Goal: Information Seeking & Learning: Learn about a topic

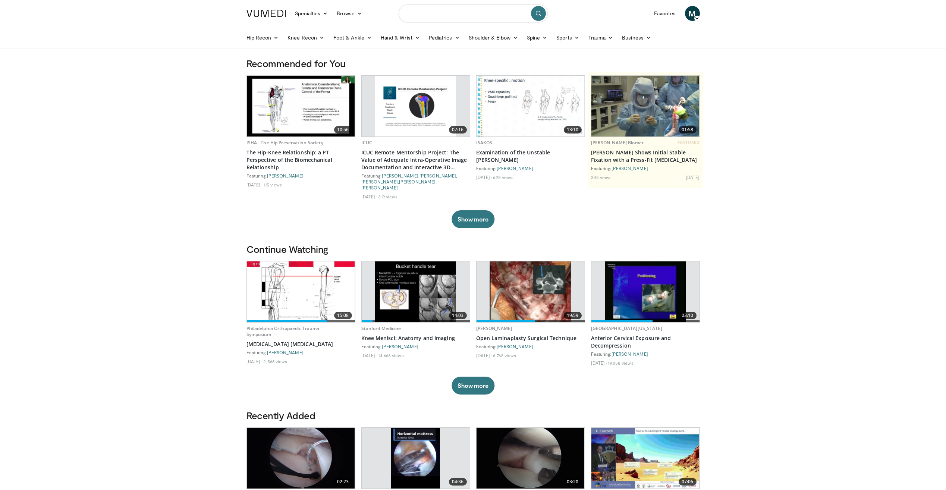
click at [444, 14] on input "Search topics, interventions" at bounding box center [472, 13] width 149 height 18
type input "**********"
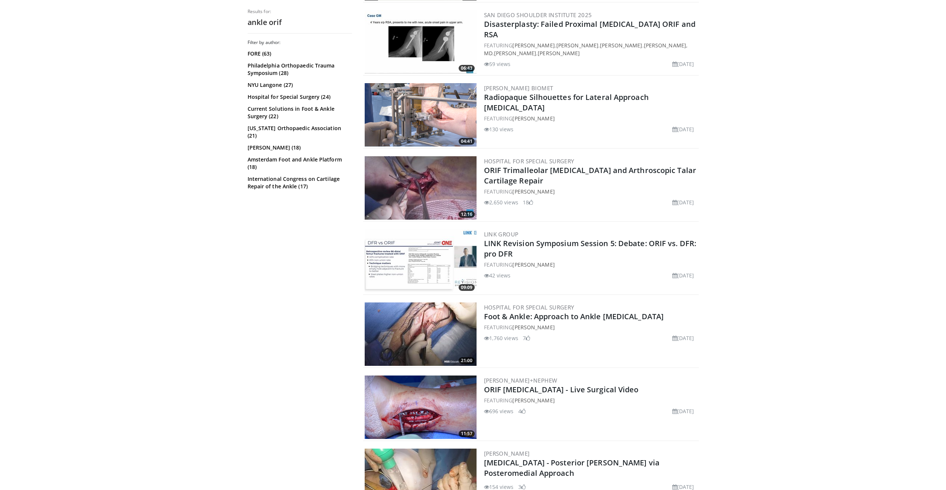
scroll to position [820, 0]
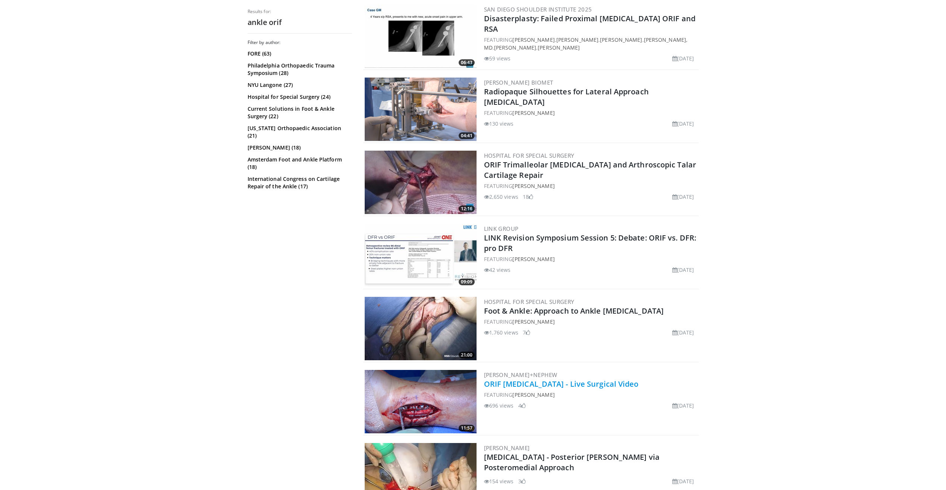
click at [528, 379] on link "ORIF [MEDICAL_DATA] - Live Surgical Video" at bounding box center [561, 384] width 155 height 10
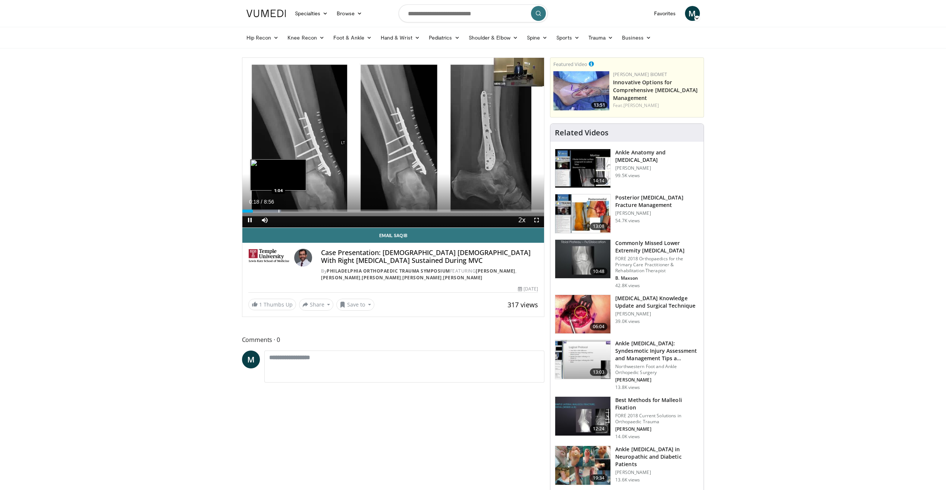
click at [278, 206] on div "Loaded : 12.92% 0:18 1:04" at bounding box center [393, 208] width 302 height 7
click at [321, 212] on div "Progress Bar" at bounding box center [320, 210] width 1 height 3
click at [336, 211] on div "Progress Bar" at bounding box center [336, 210] width 1 height 3
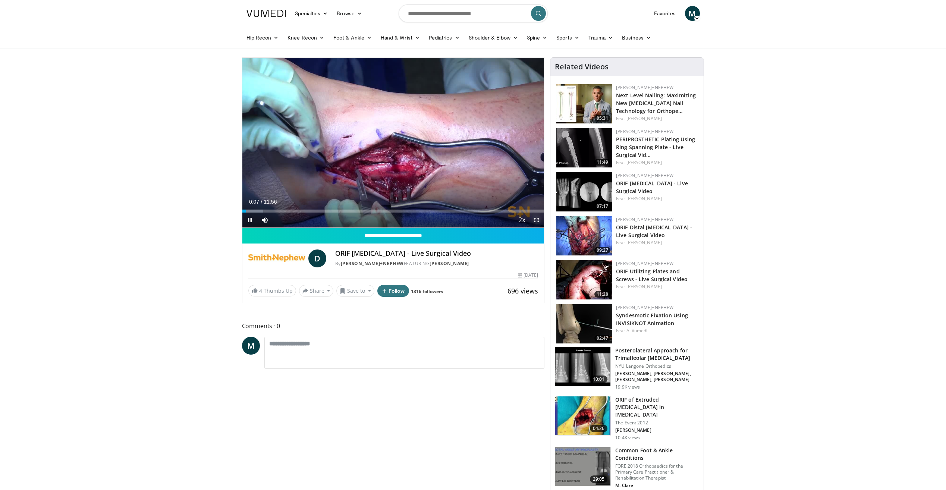
click at [536, 221] on span "Video Player" at bounding box center [536, 219] width 15 height 15
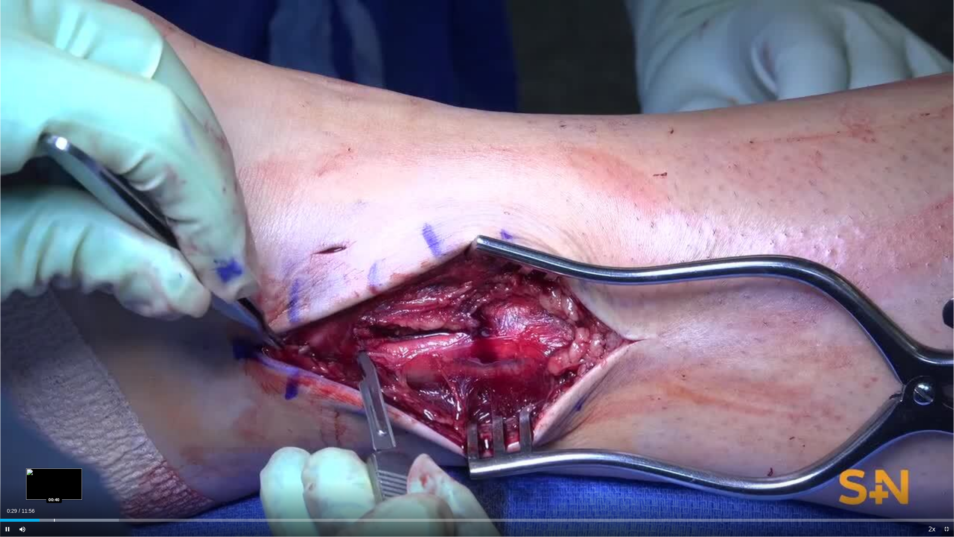
click at [54, 489] on div "Progress Bar" at bounding box center [54, 519] width 1 height 3
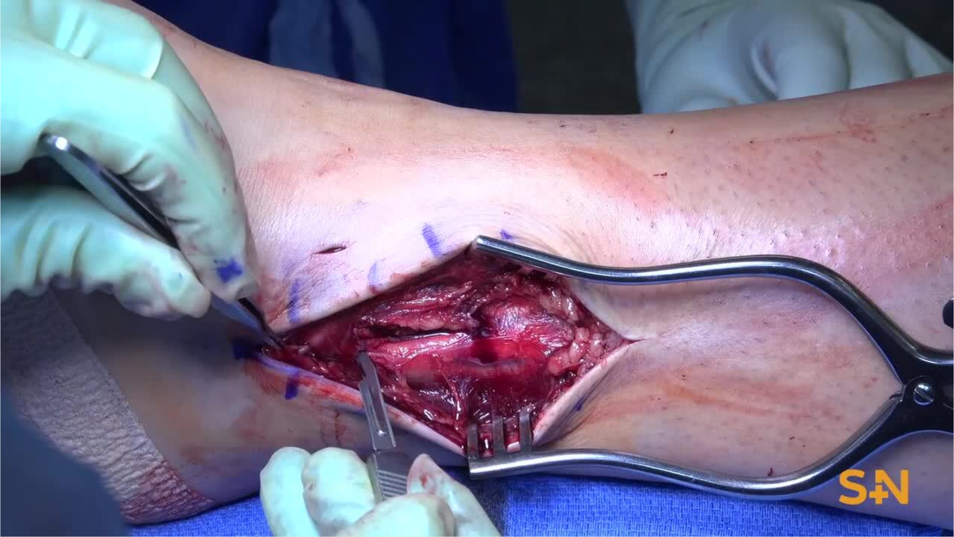
click at [197, 489] on video-js "**********" at bounding box center [477, 268] width 954 height 537
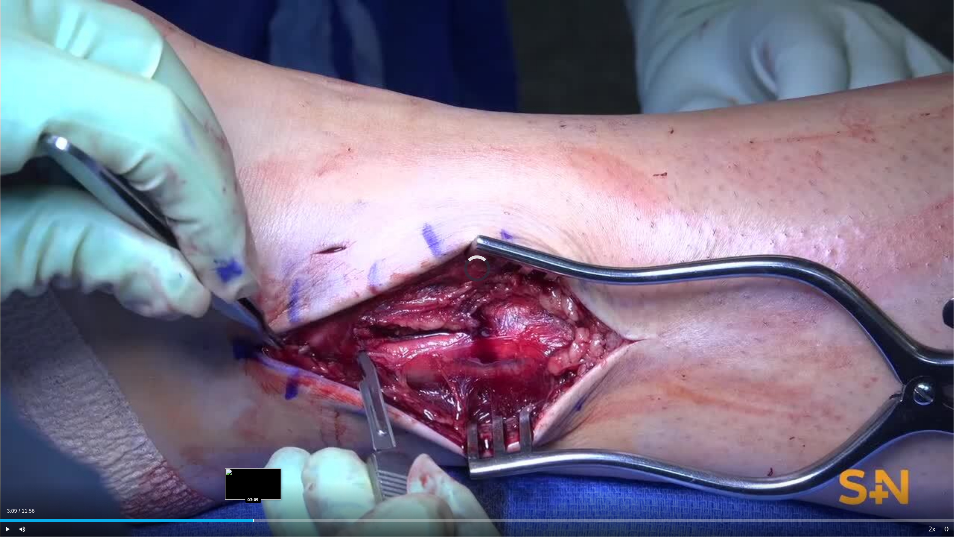
click at [253, 489] on div "Progress Bar" at bounding box center [253, 519] width 1 height 3
click at [423, 489] on video-js "**********" at bounding box center [477, 268] width 954 height 537
click at [424, 489] on div "Progress Bar" at bounding box center [424, 519] width 1 height 3
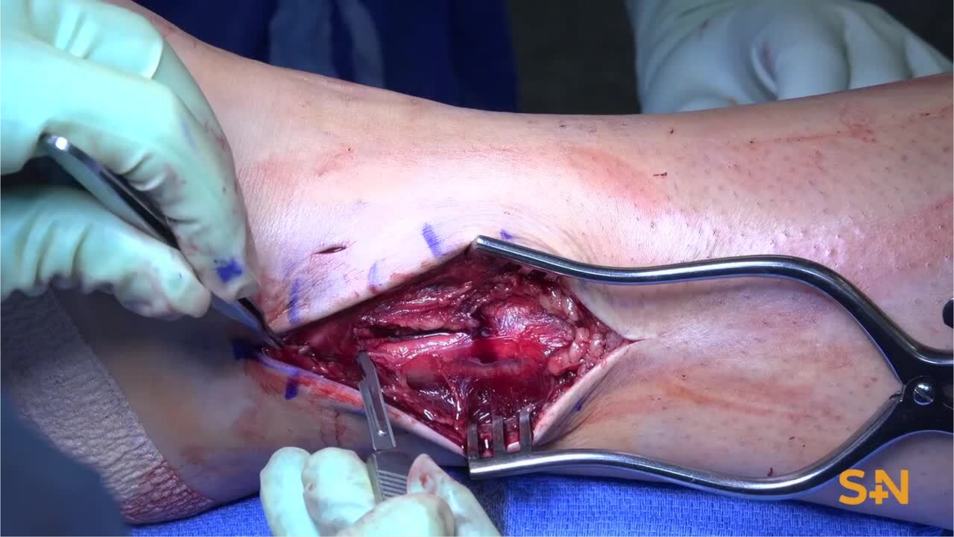
click at [411, 489] on div "10 seconds Tap to unmute" at bounding box center [477, 268] width 954 height 536
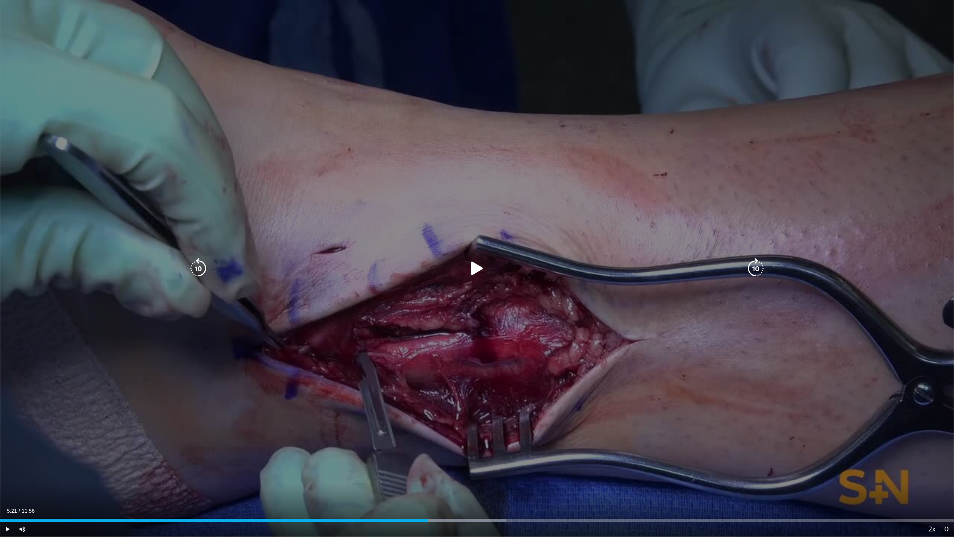
click at [206, 266] on icon "Video Player" at bounding box center [198, 268] width 21 height 21
click at [472, 268] on icon "Video Player" at bounding box center [477, 268] width 21 height 21
click at [200, 265] on icon "Video Player" at bounding box center [198, 268] width 21 height 21
click at [192, 266] on icon "Video Player" at bounding box center [198, 268] width 21 height 21
click at [195, 261] on icon "Video Player" at bounding box center [198, 268] width 21 height 21
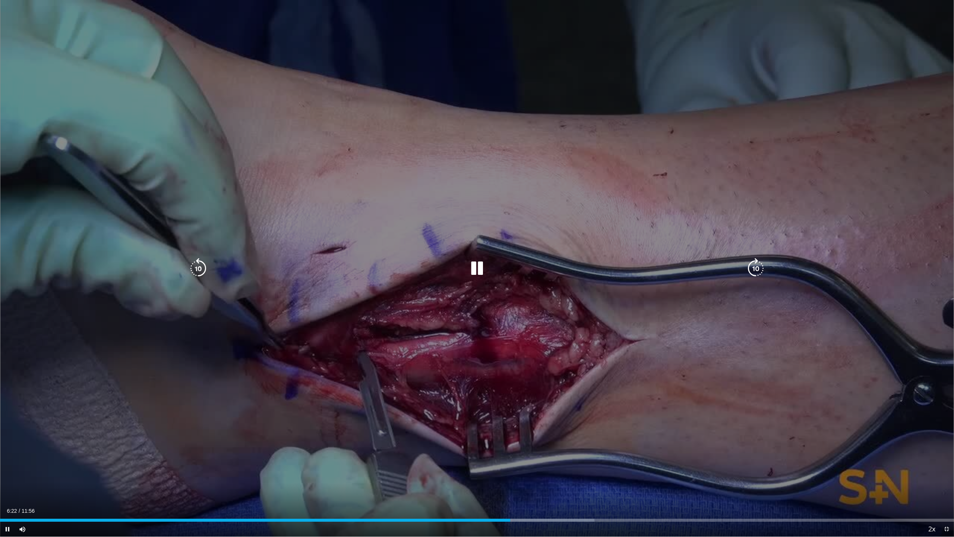
click at [196, 269] on icon "Video Player" at bounding box center [198, 268] width 21 height 21
click at [189, 269] on icon "Video Player" at bounding box center [198, 268] width 21 height 21
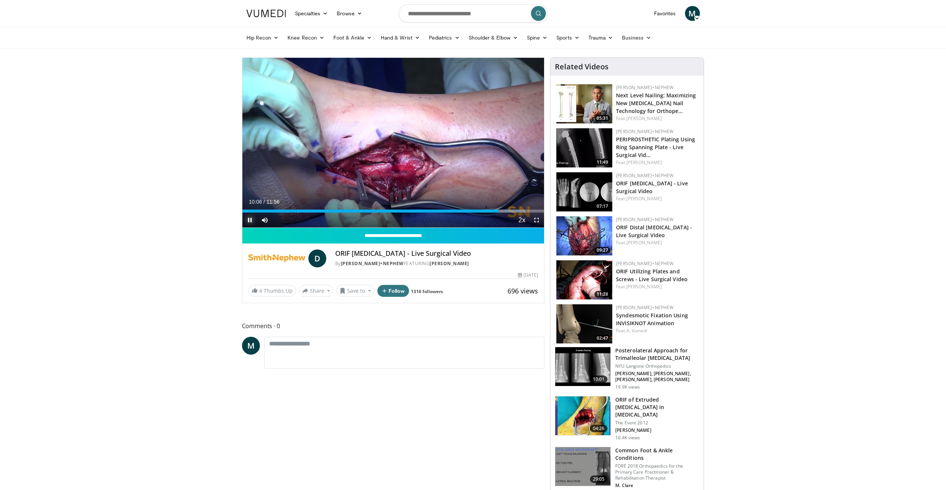
click at [248, 220] on span "Video Player" at bounding box center [249, 219] width 15 height 15
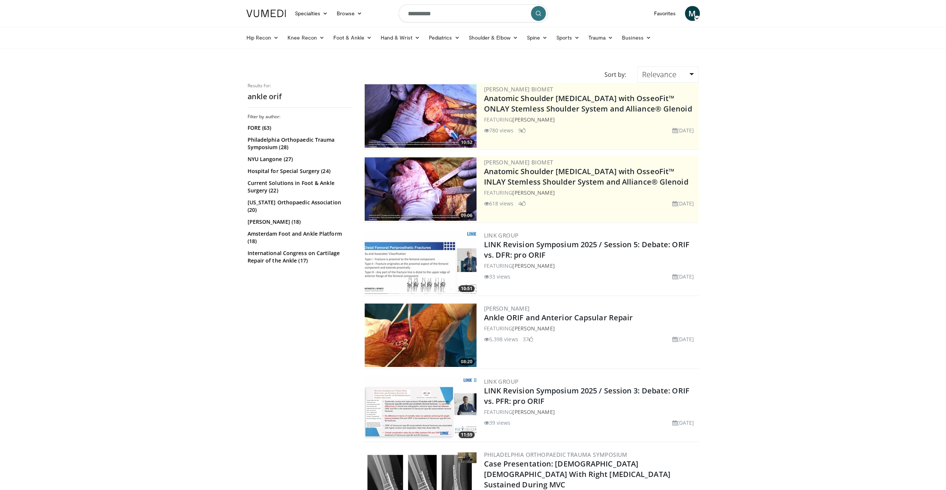
scroll to position [820, 0]
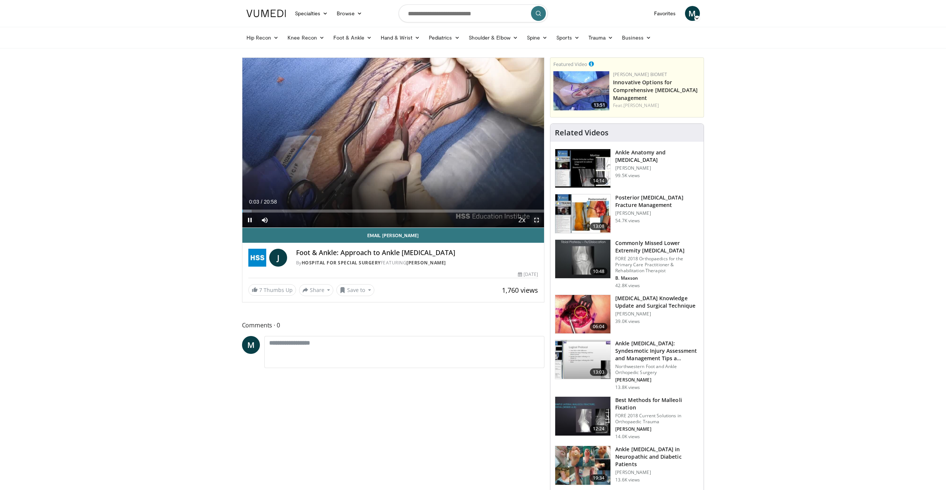
click at [535, 222] on span "Video Player" at bounding box center [536, 219] width 15 height 15
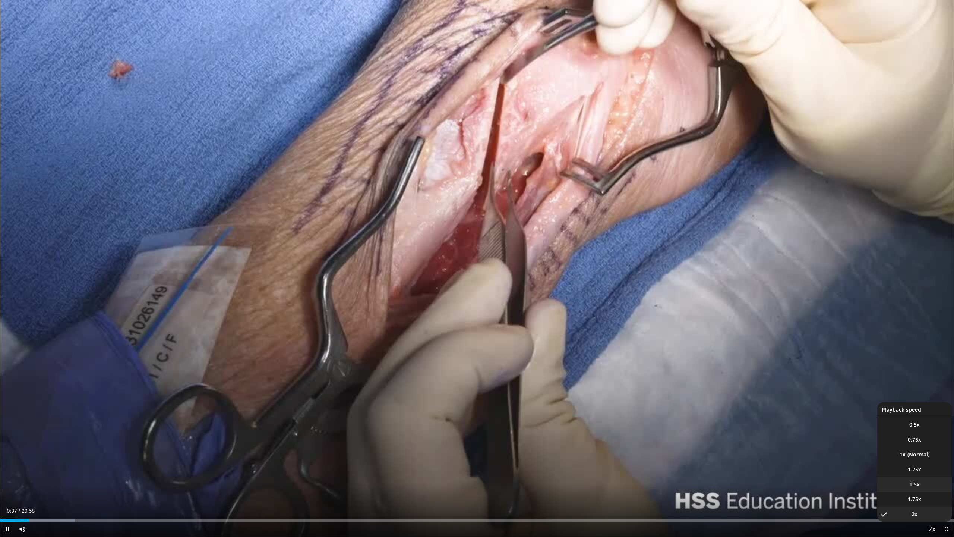
click at [913, 485] on span "1.5x" at bounding box center [914, 483] width 10 height 7
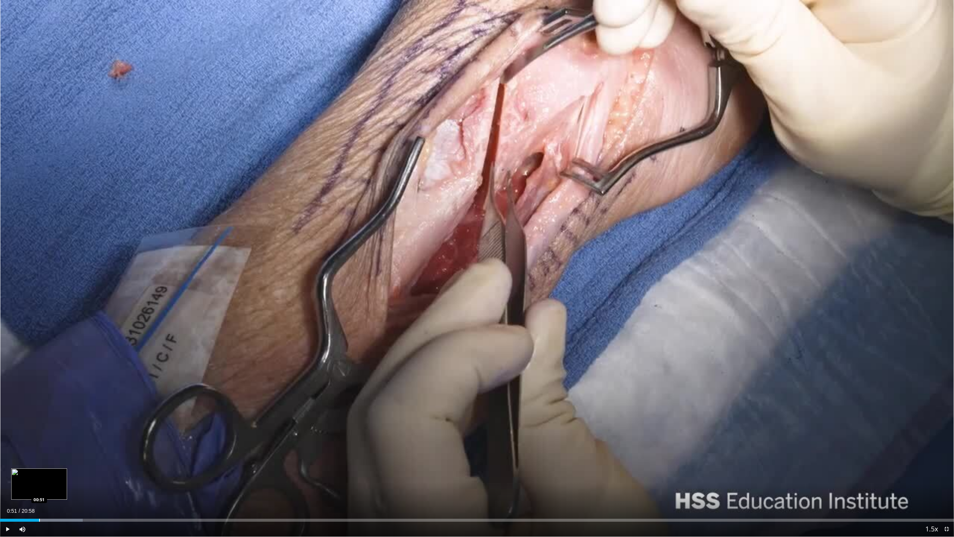
click at [39, 489] on div "Progress Bar" at bounding box center [39, 519] width 1 height 3
click at [53, 489] on div "Progress Bar" at bounding box center [52, 519] width 1 height 3
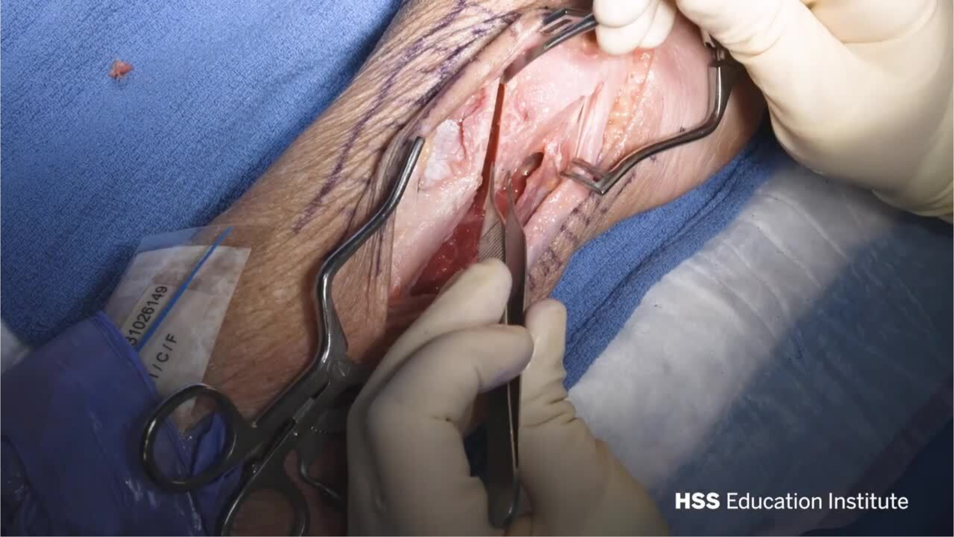
click at [107, 489] on video-js "**********" at bounding box center [477, 268] width 954 height 537
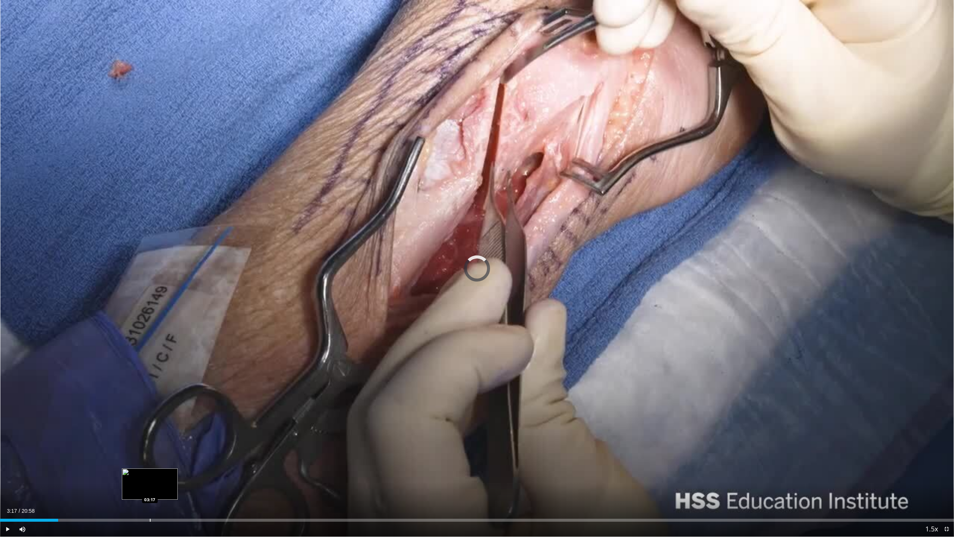
click at [150, 489] on div "Progress Bar" at bounding box center [150, 519] width 1 height 3
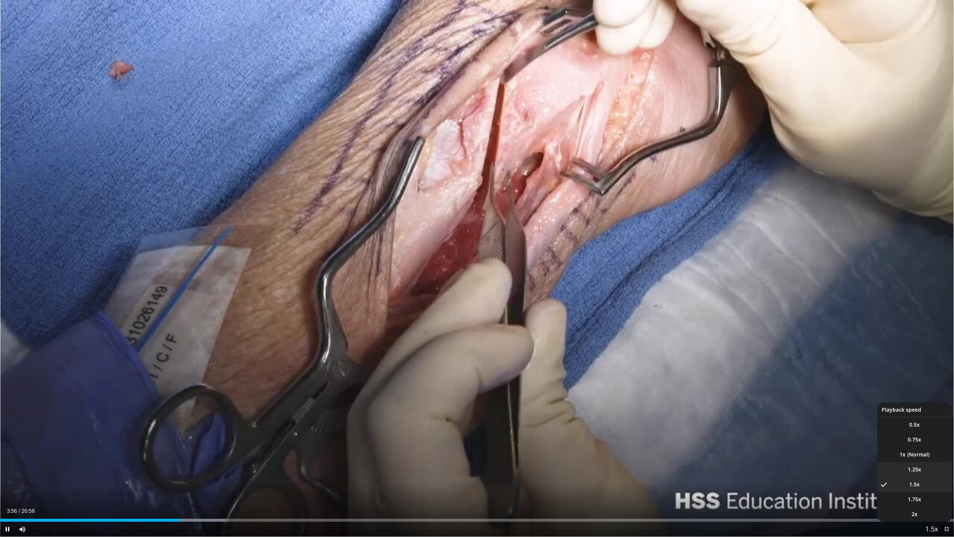
click at [918, 475] on li "1.25x" at bounding box center [914, 469] width 75 height 15
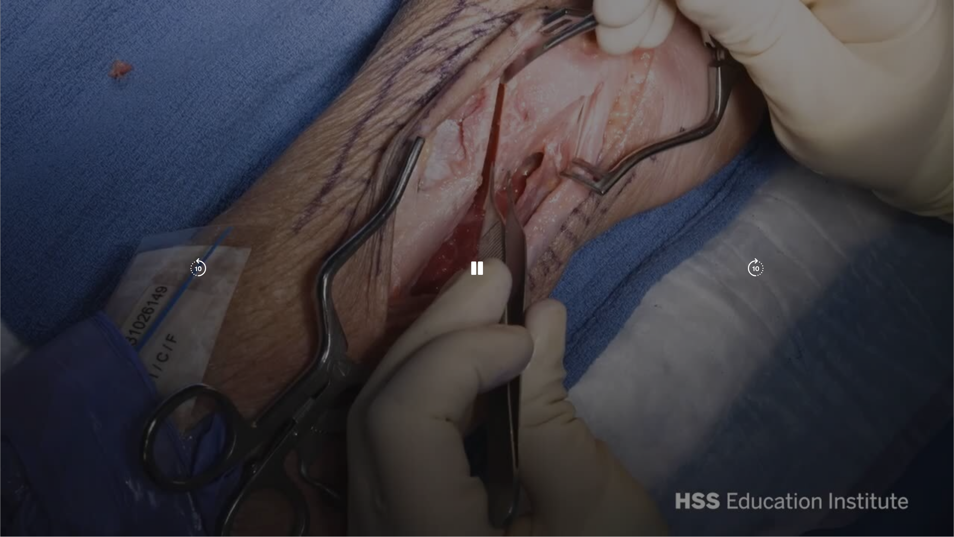
drag, startPoint x: 705, startPoint y: 438, endPoint x: 625, endPoint y: 229, distance: 224.3
click at [625, 229] on div "10 seconds Tap to unmute" at bounding box center [477, 268] width 954 height 536
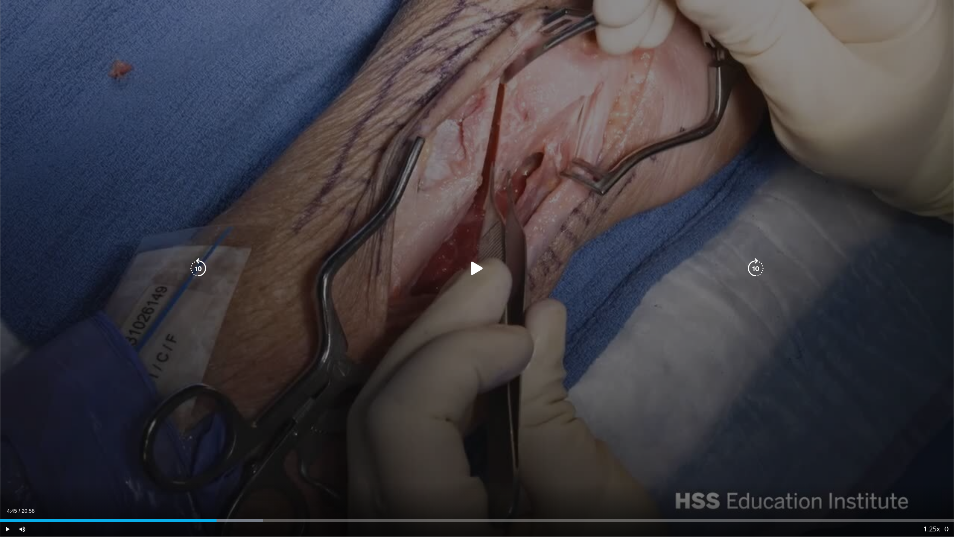
click at [624, 229] on div "10 seconds Tap to unmute" at bounding box center [477, 268] width 954 height 536
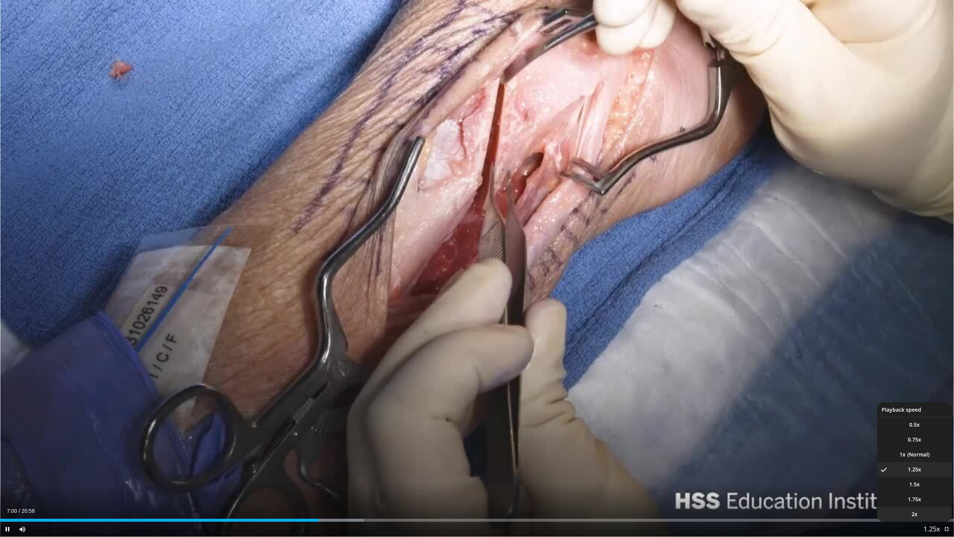
click at [919, 489] on li "2x" at bounding box center [914, 513] width 75 height 15
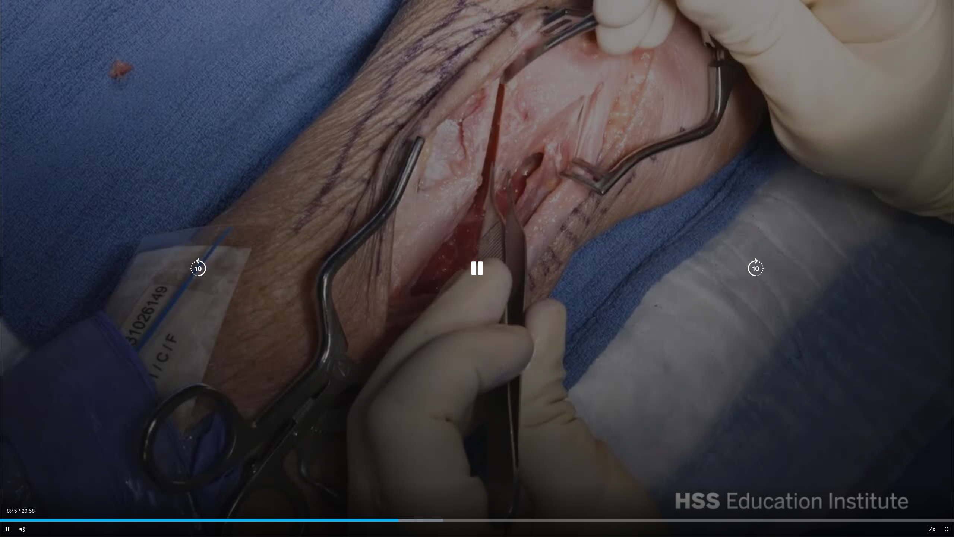
click at [757, 267] on icon "Video Player" at bounding box center [755, 268] width 21 height 21
click at [485, 269] on icon "Video Player" at bounding box center [477, 268] width 21 height 21
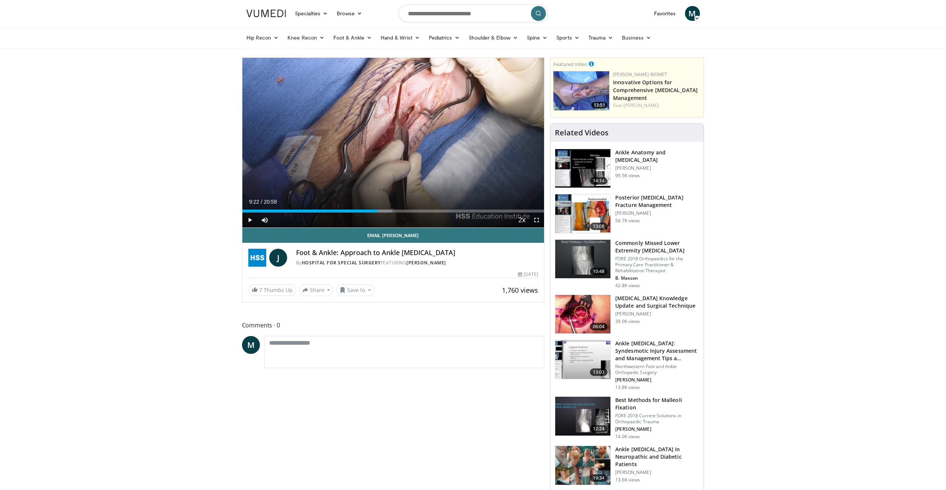
click at [435, 23] on form at bounding box center [472, 13] width 149 height 27
click at [434, 15] on input "Search topics, interventions" at bounding box center [472, 13] width 149 height 18
type input "**********"
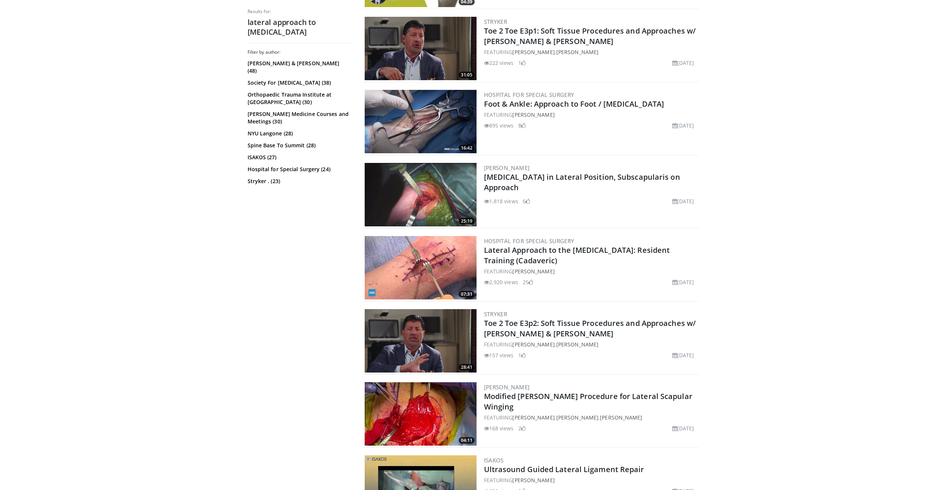
scroll to position [1304, 0]
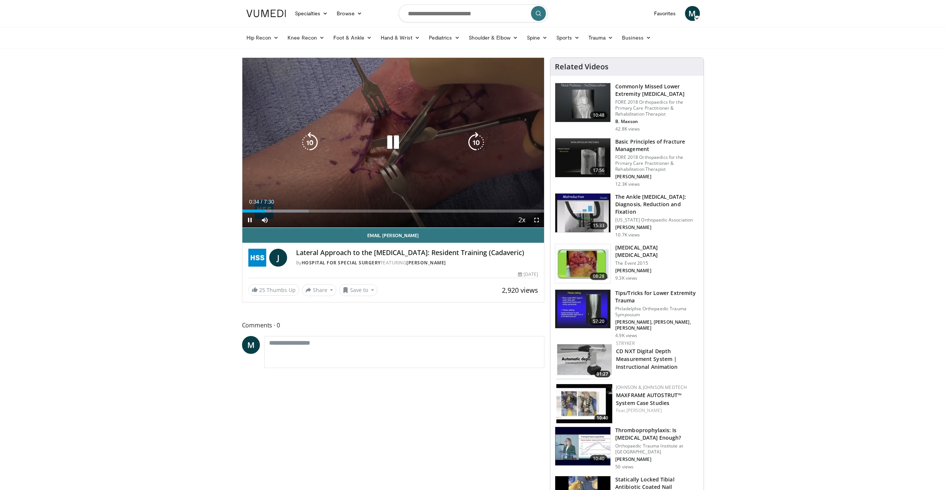
click at [392, 142] on icon "Video Player" at bounding box center [392, 142] width 21 height 21
